Goal: Find specific page/section: Find specific page/section

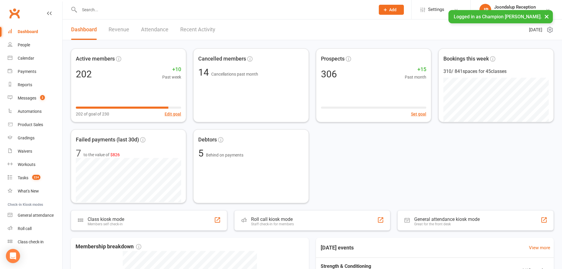
click at [547, 17] on button "×" at bounding box center [547, 16] width 11 height 13
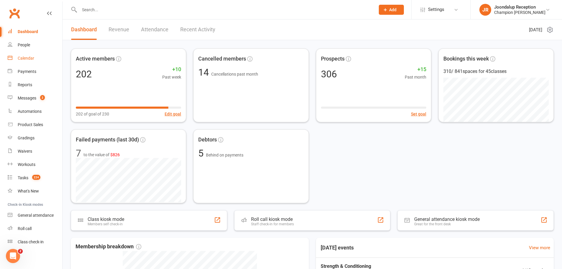
click at [39, 57] on link "Calendar" at bounding box center [35, 58] width 55 height 13
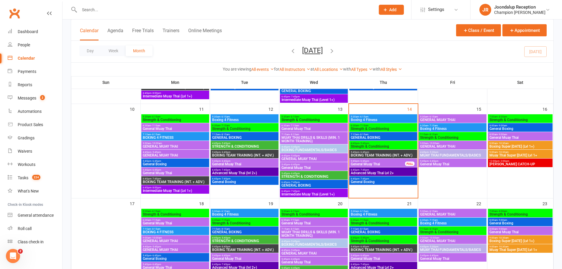
scroll to position [236, 0]
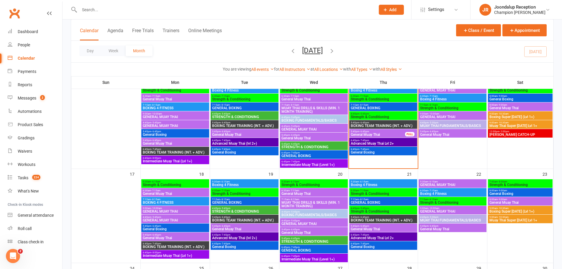
click at [438, 117] on span "GENERAL MUAY THAI" at bounding box center [453, 117] width 66 height 4
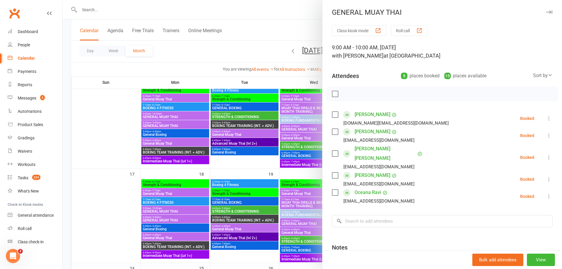
click at [290, 173] on div at bounding box center [313, 134] width 500 height 269
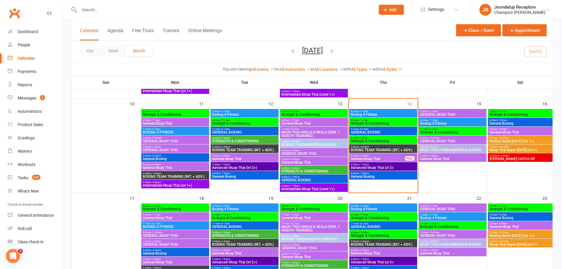
scroll to position [266, 0]
